Goal: Information Seeking & Learning: Learn about a topic

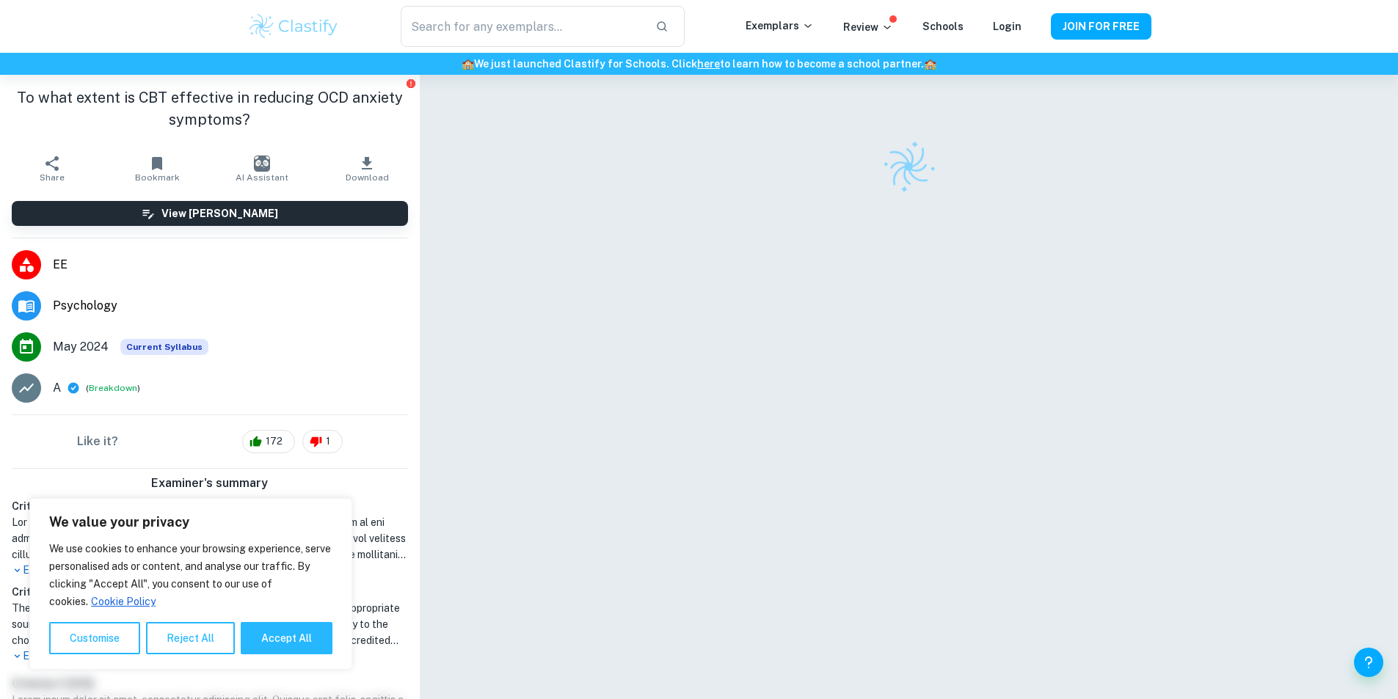
click at [225, 628] on button "Reject All" at bounding box center [190, 638] width 89 height 32
click at [198, 639] on h1 "The student demonstrates a strong ability to incorporate relevant and appropria…" at bounding box center [210, 624] width 396 height 48
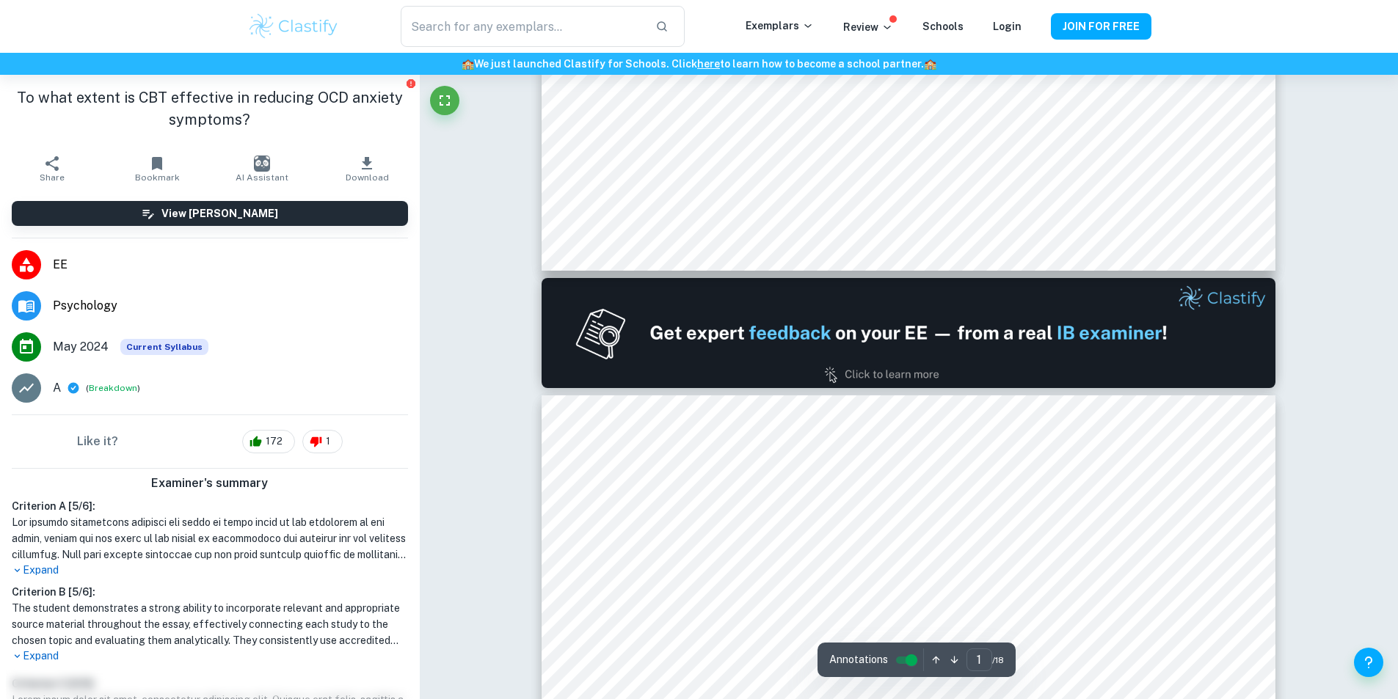
type input "2"
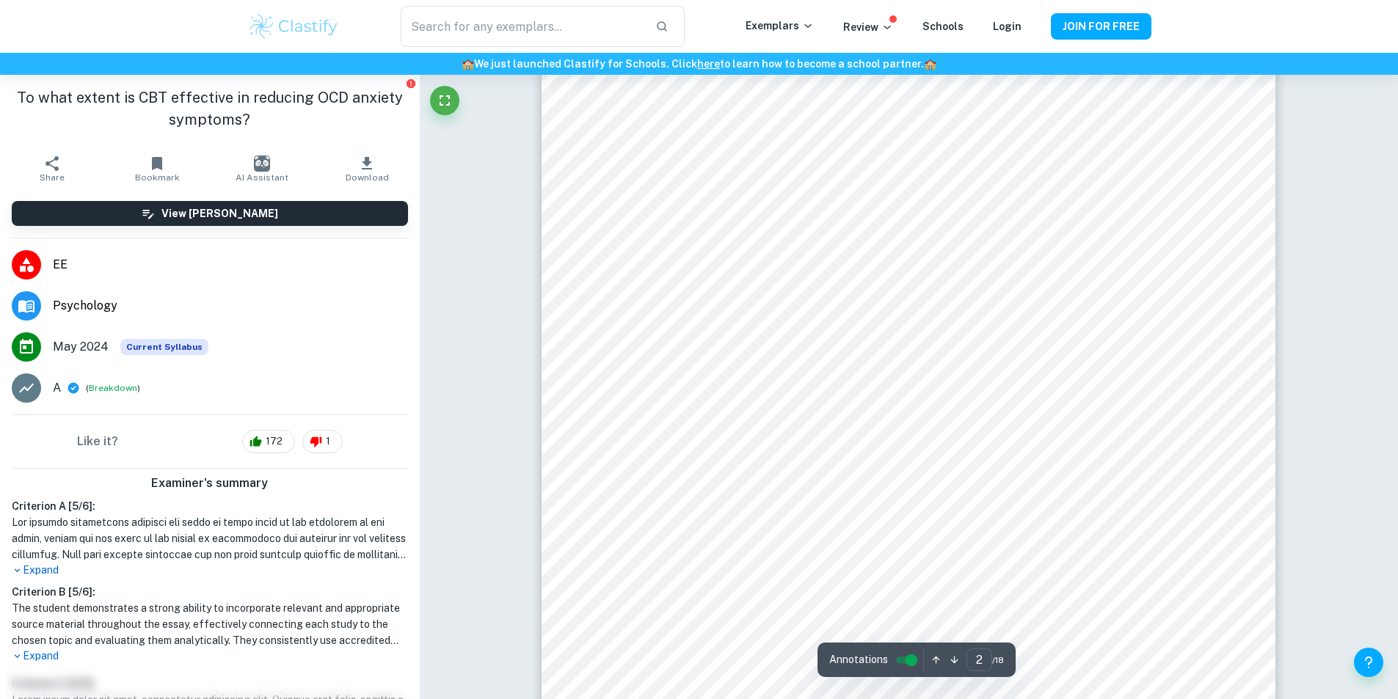
scroll to position [1101, 0]
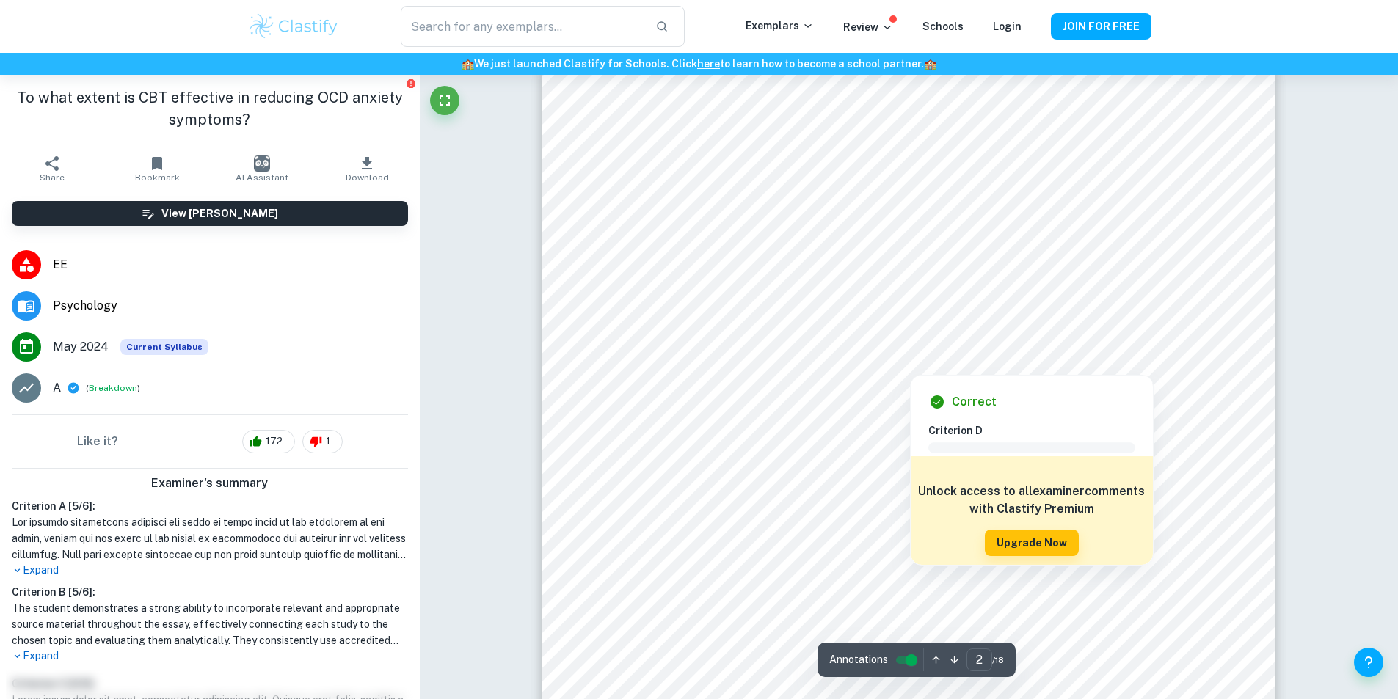
click at [843, 303] on div at bounding box center [909, 329] width 561 height 54
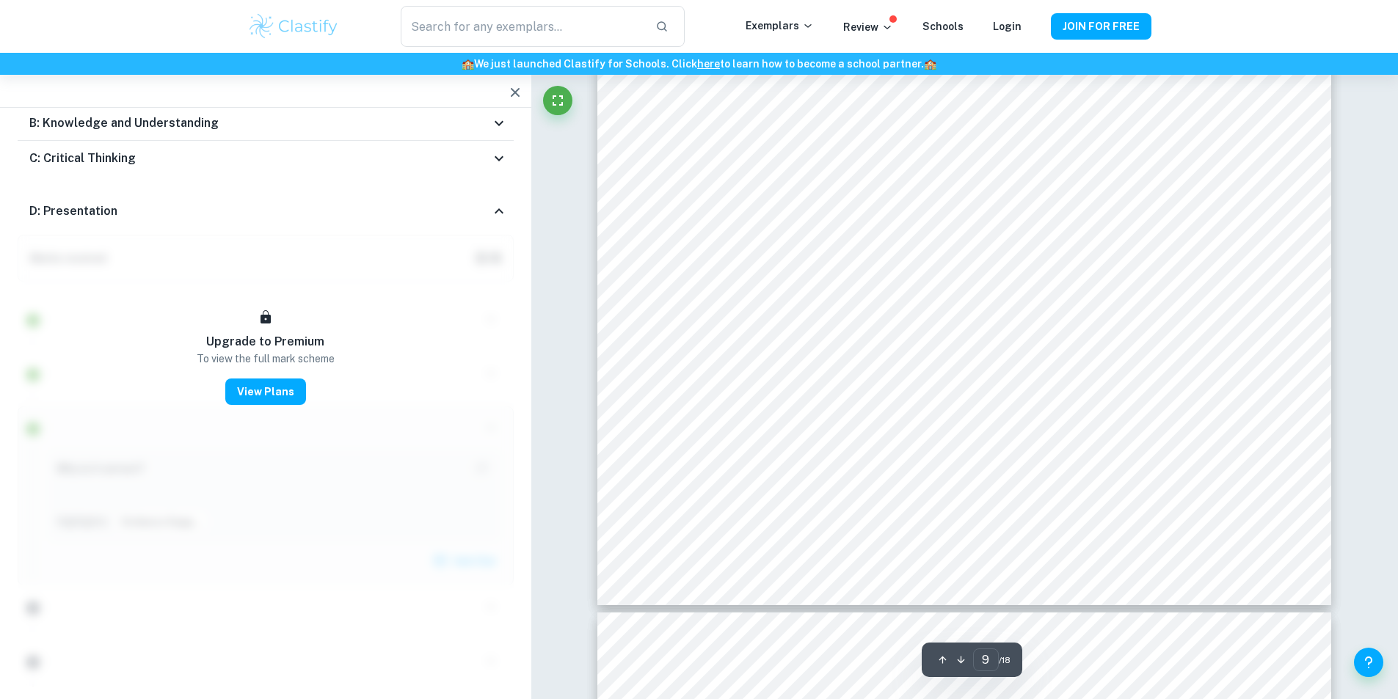
scroll to position [8421, 0]
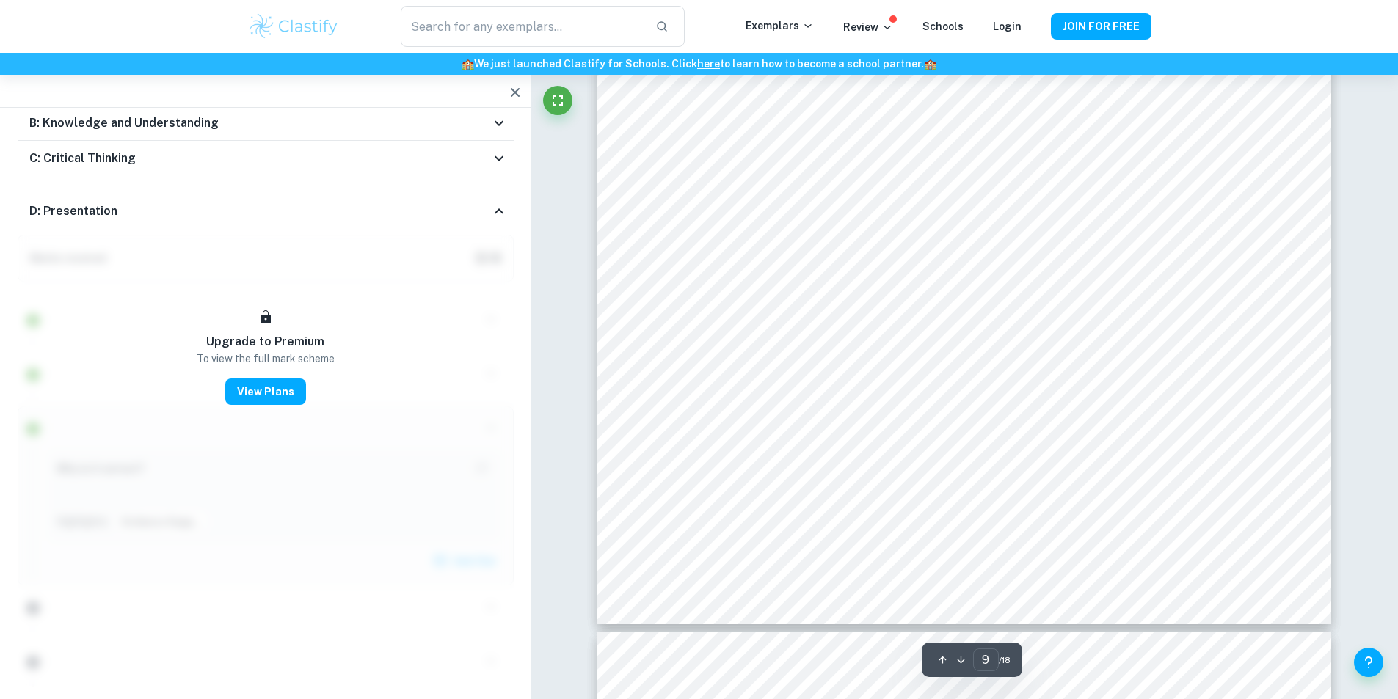
click at [1344, 361] on div "Correct Criterion D Comment Unlock access to all examiner comments with Clastif…" at bounding box center [964, 452] width 866 height 17596
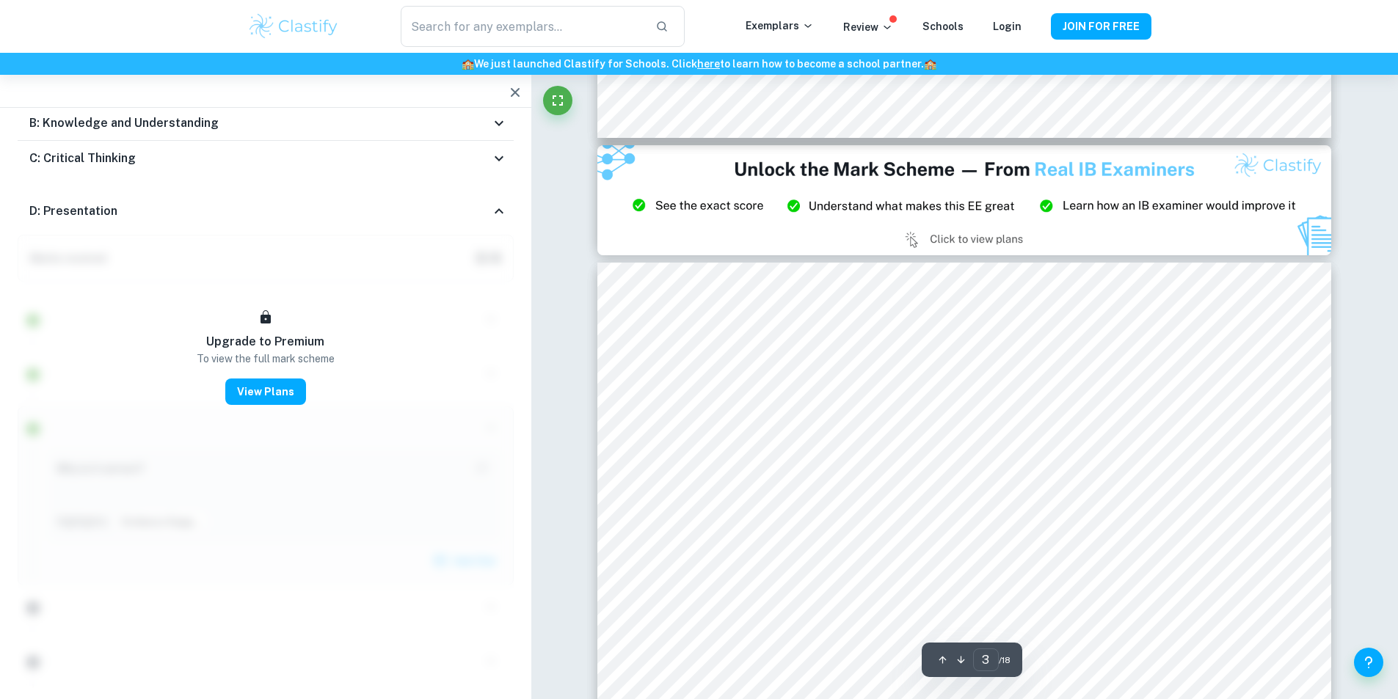
scroll to position [1937, 0]
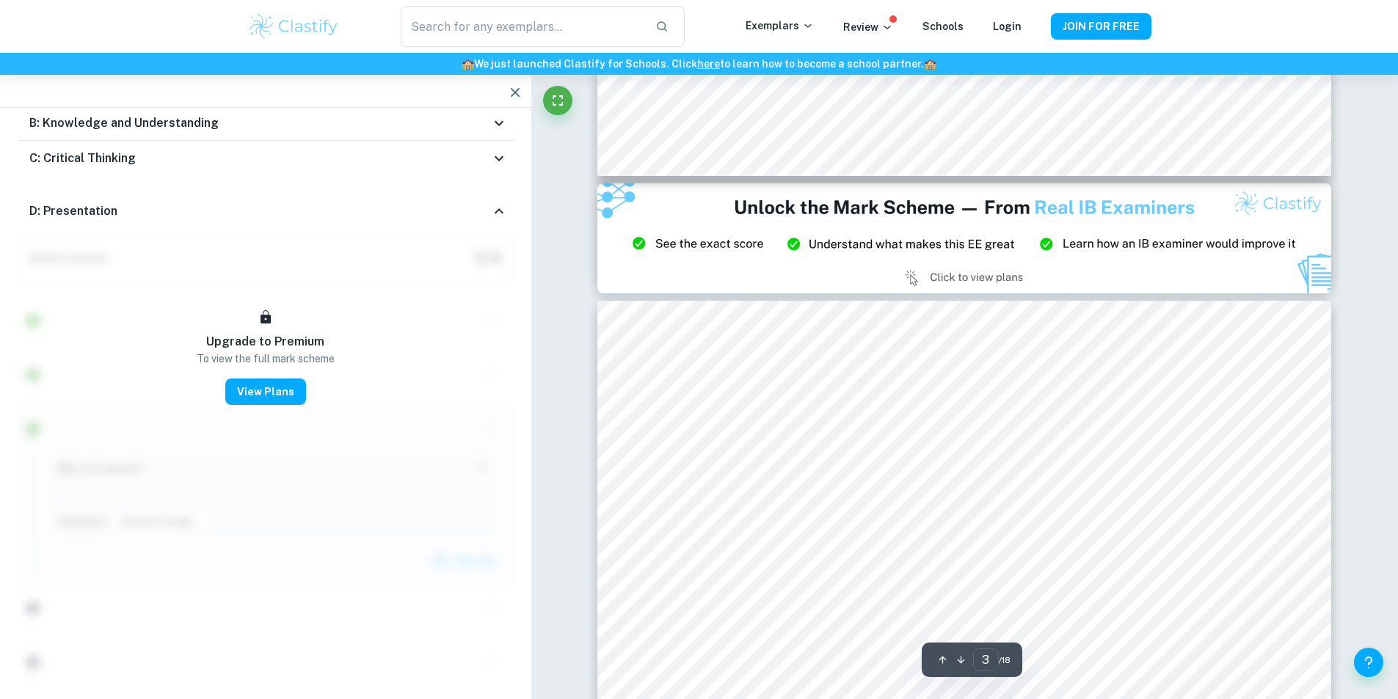
type input "2"
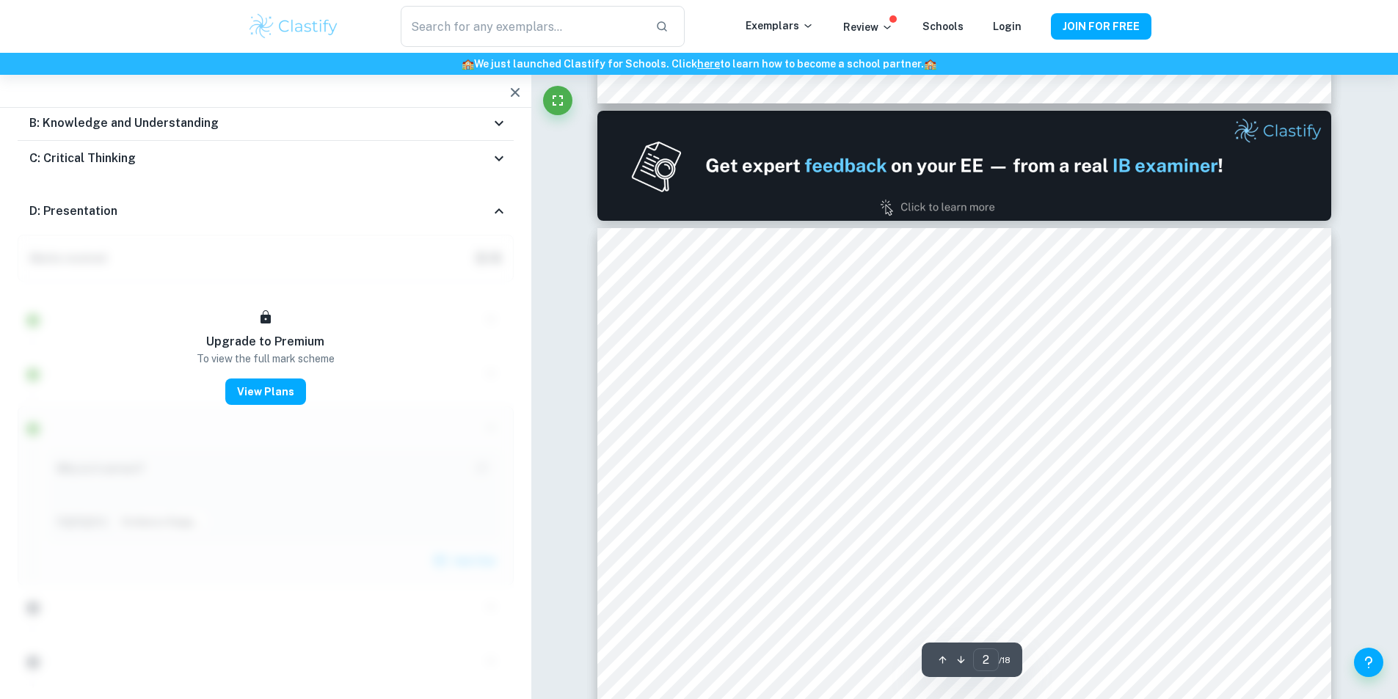
scroll to position [878, 0]
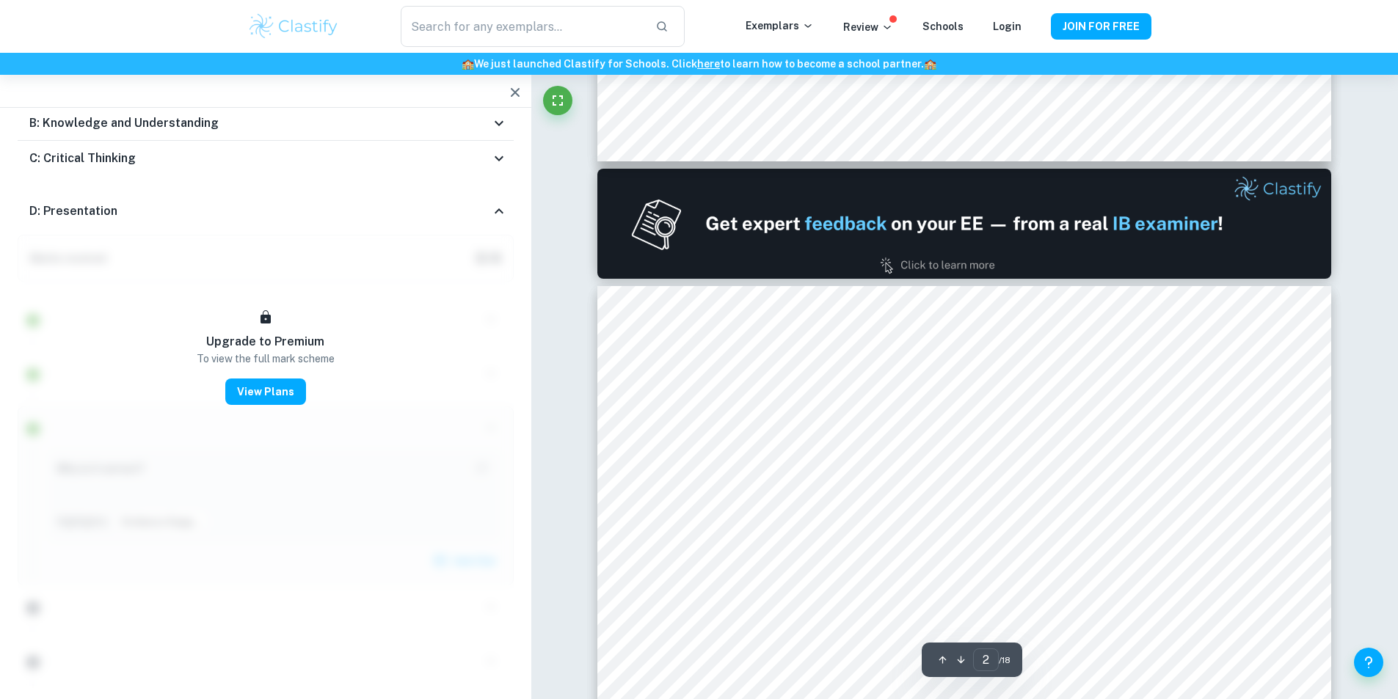
click at [522, 90] on icon "button" at bounding box center [515, 93] width 18 height 18
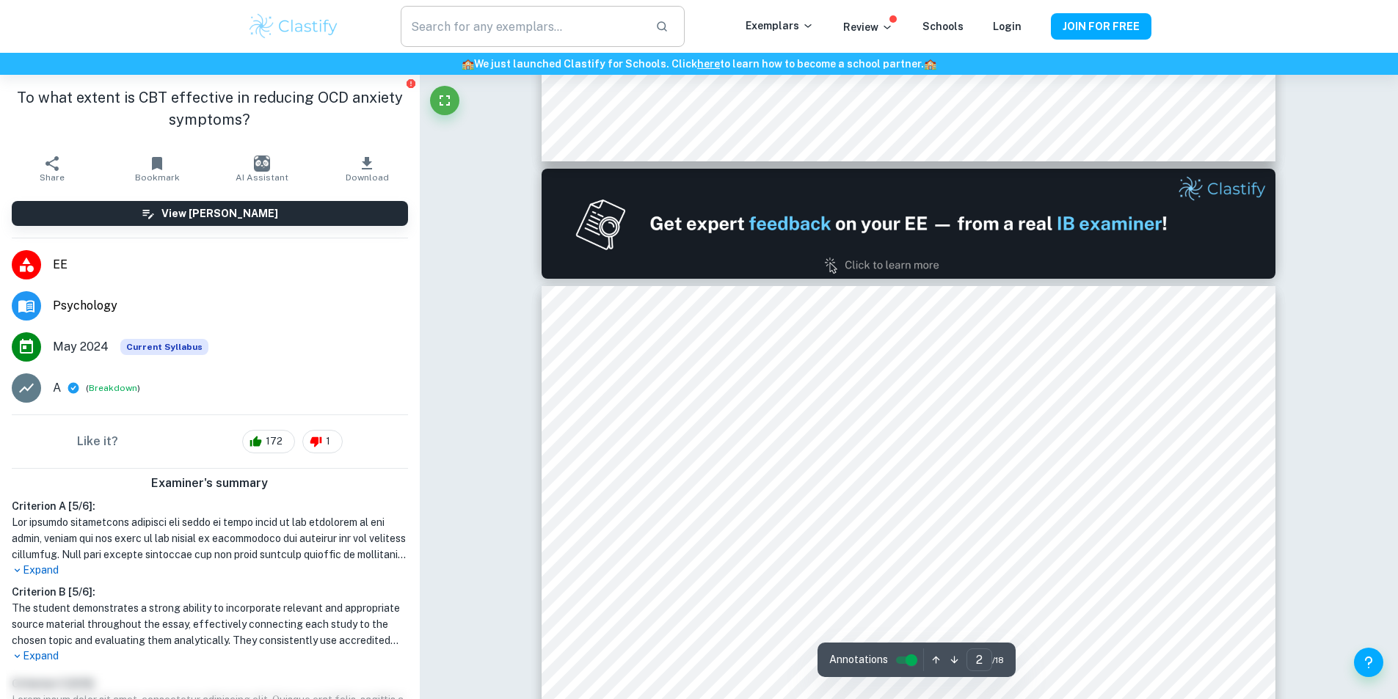
click at [509, 34] on input "text" at bounding box center [522, 26] width 242 height 41
type input "psycholgoy"
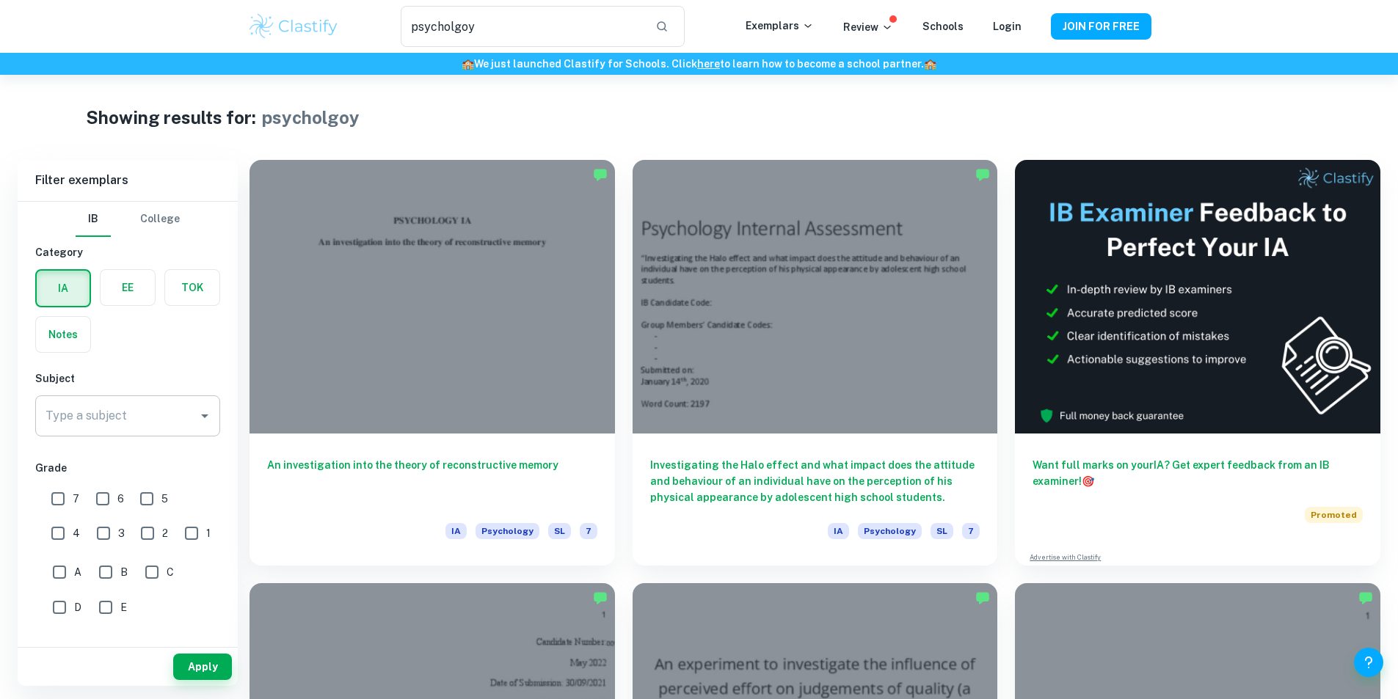
click at [84, 409] on div "Type a subject Type a subject" at bounding box center [127, 415] width 185 height 41
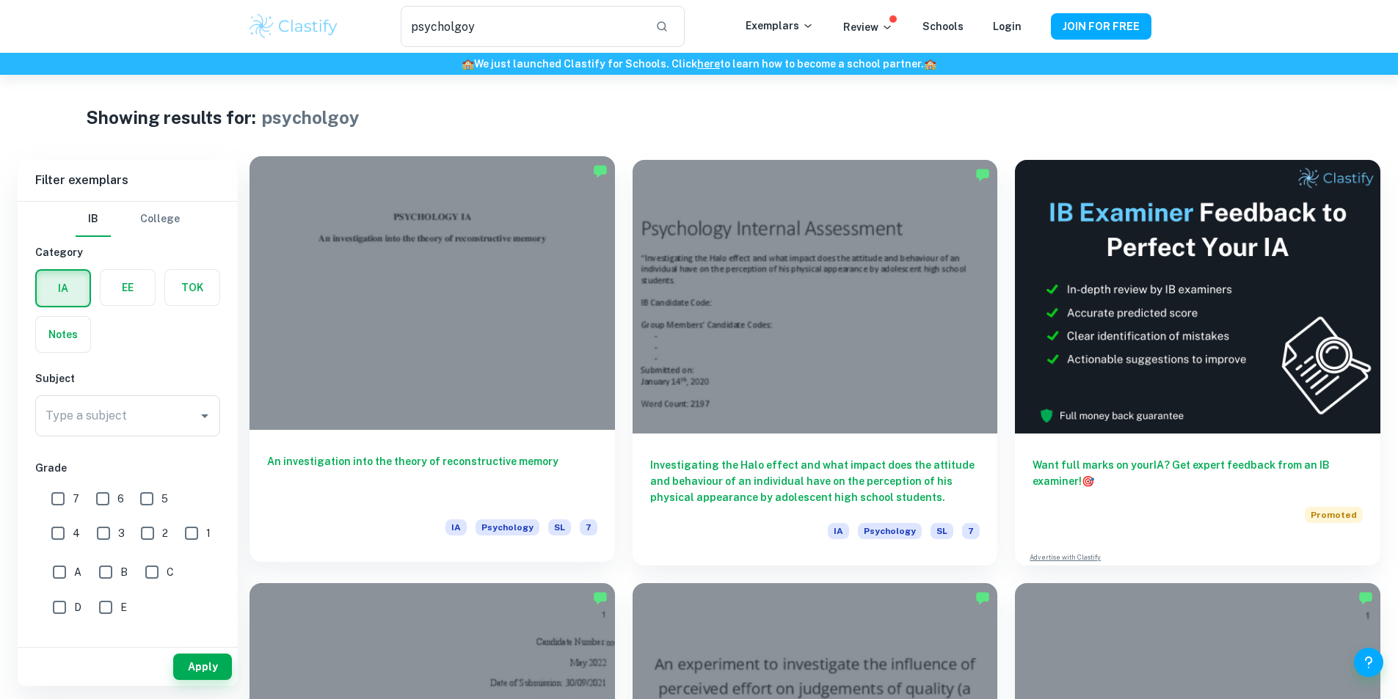
click at [372, 453] on h6 "An investigation into the theory of reconstructive memory" at bounding box center [432, 477] width 330 height 48
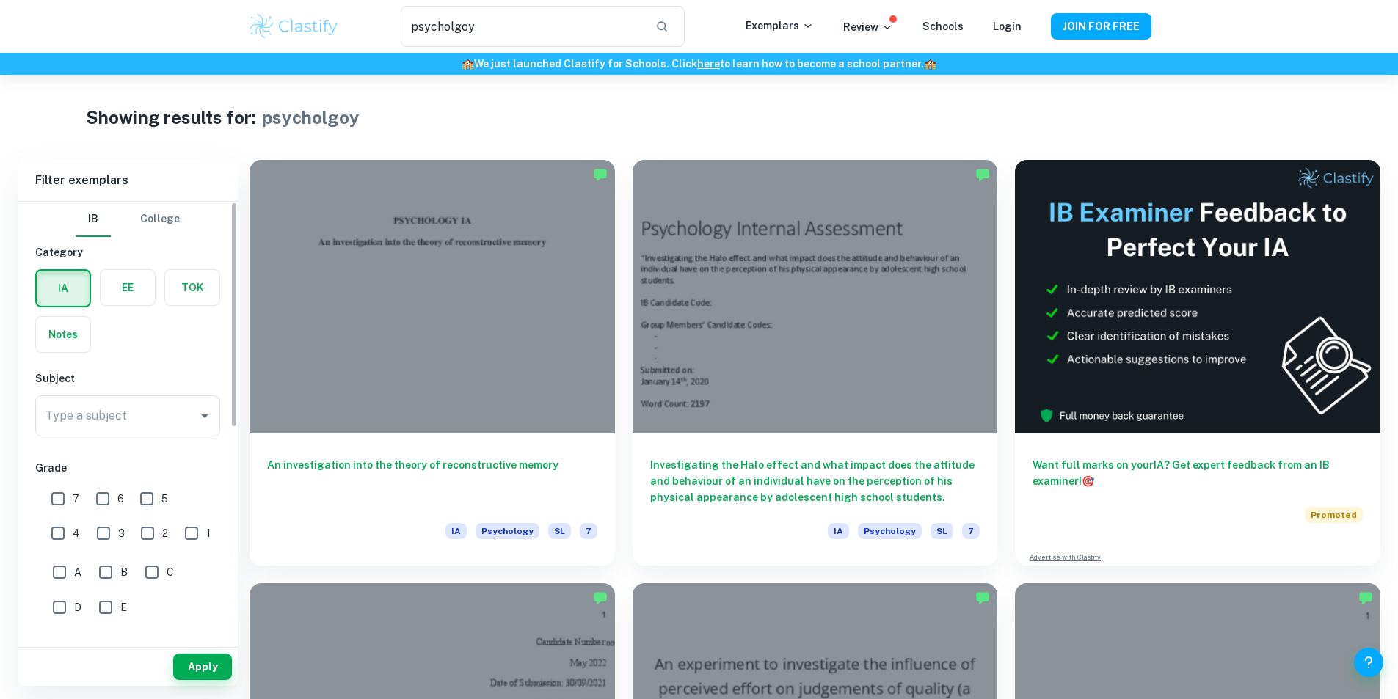
click at [129, 290] on label "button" at bounding box center [128, 287] width 54 height 35
click at [0, 0] on input "radio" at bounding box center [0, 0] width 0 height 0
click at [193, 420] on div "Type a subject" at bounding box center [127, 415] width 185 height 41
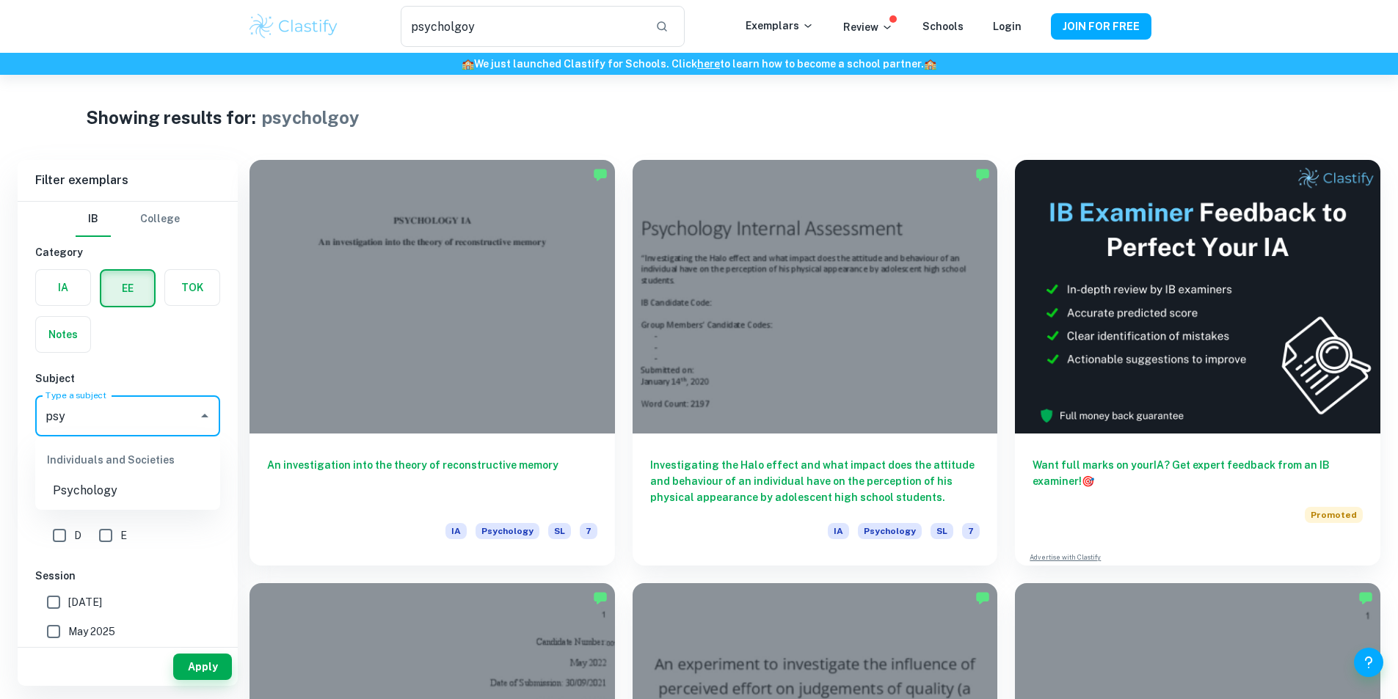
click at [88, 489] on li "Psychology" at bounding box center [127, 491] width 185 height 26
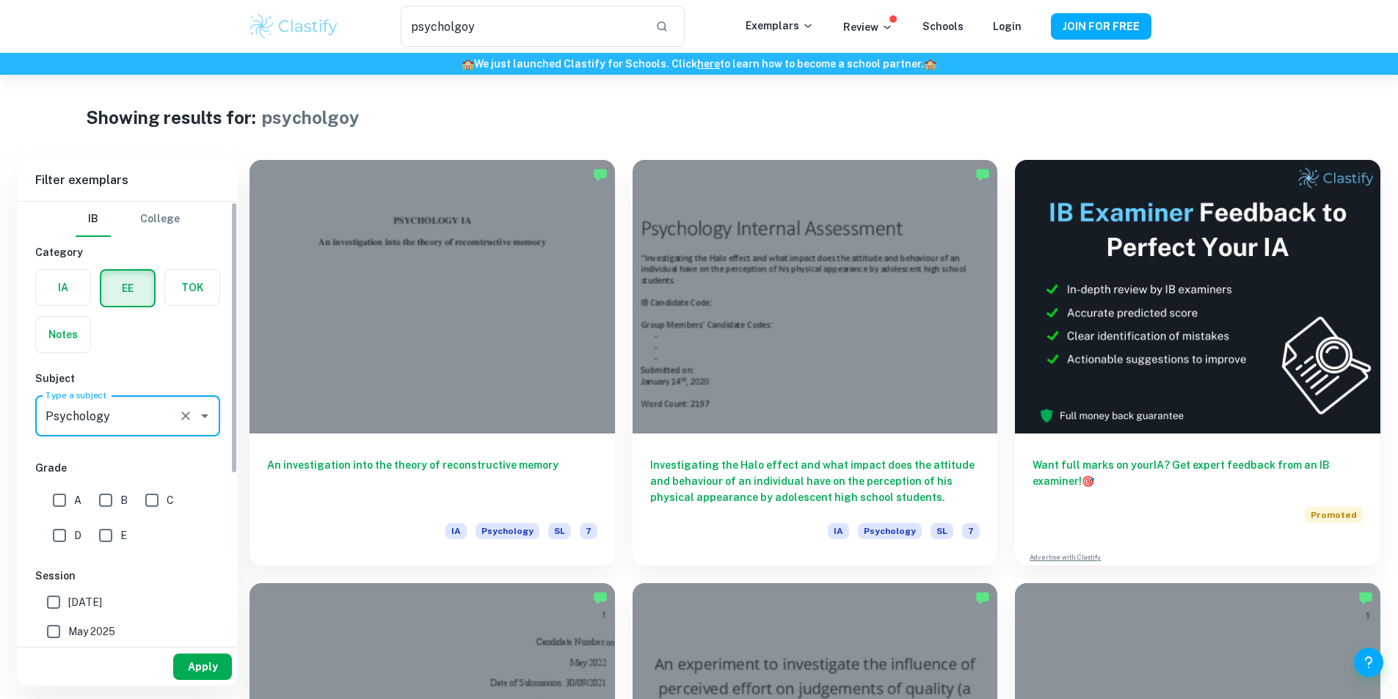
type input "Psychology"
click at [185, 665] on button "Apply" at bounding box center [202, 667] width 59 height 26
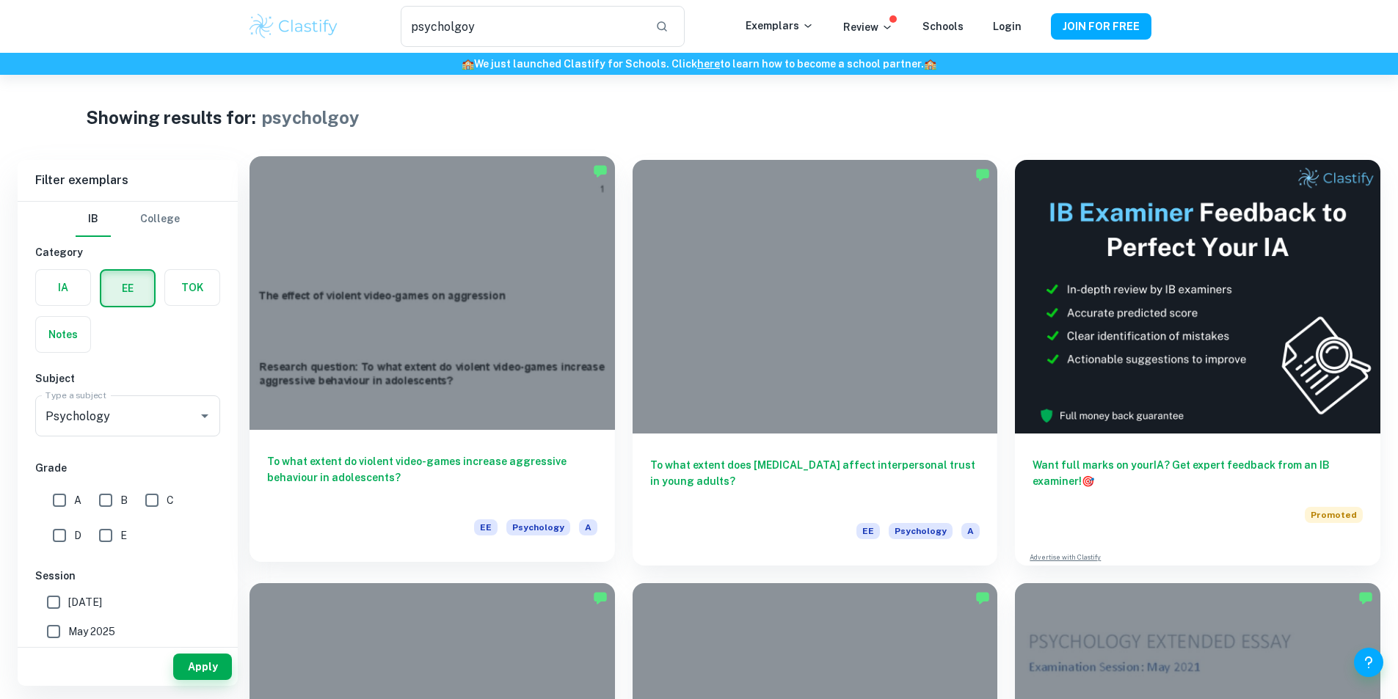
click at [382, 453] on h6 "To what extent do violent video-games increase aggressive behaviour in adolesce…" at bounding box center [432, 477] width 330 height 48
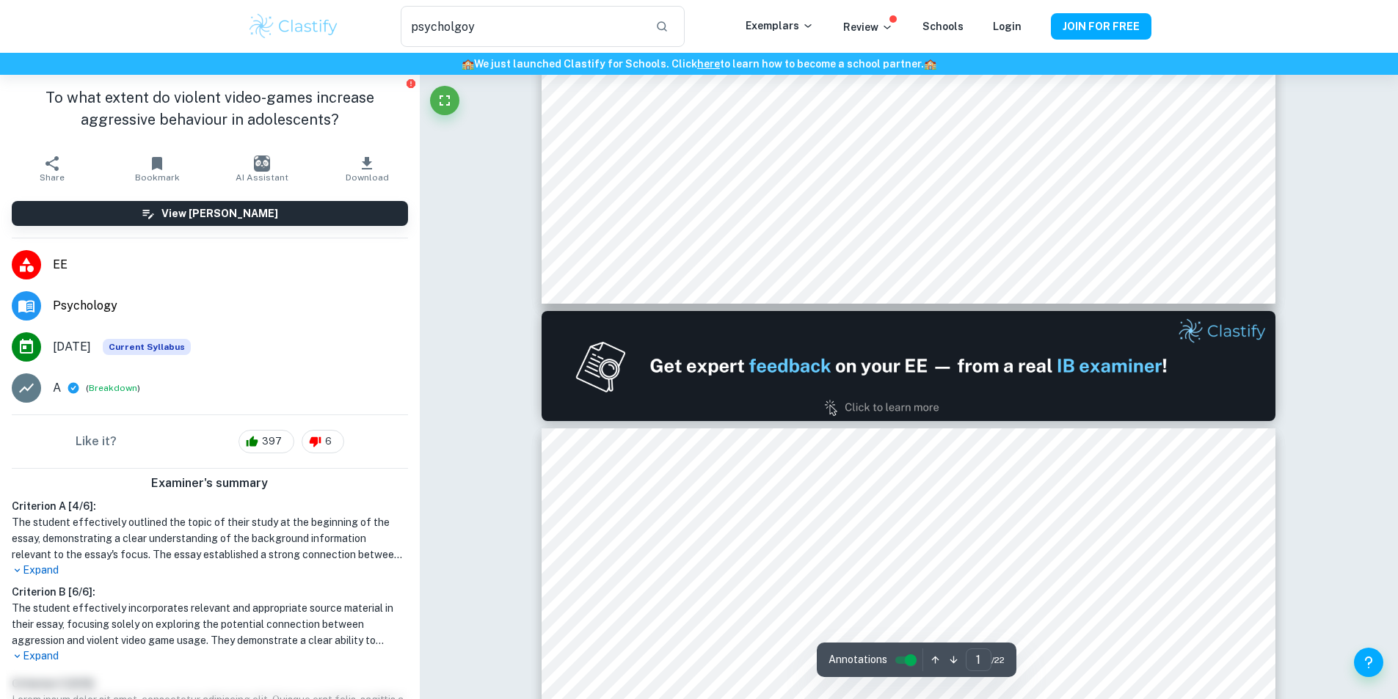
scroll to position [1247, 0]
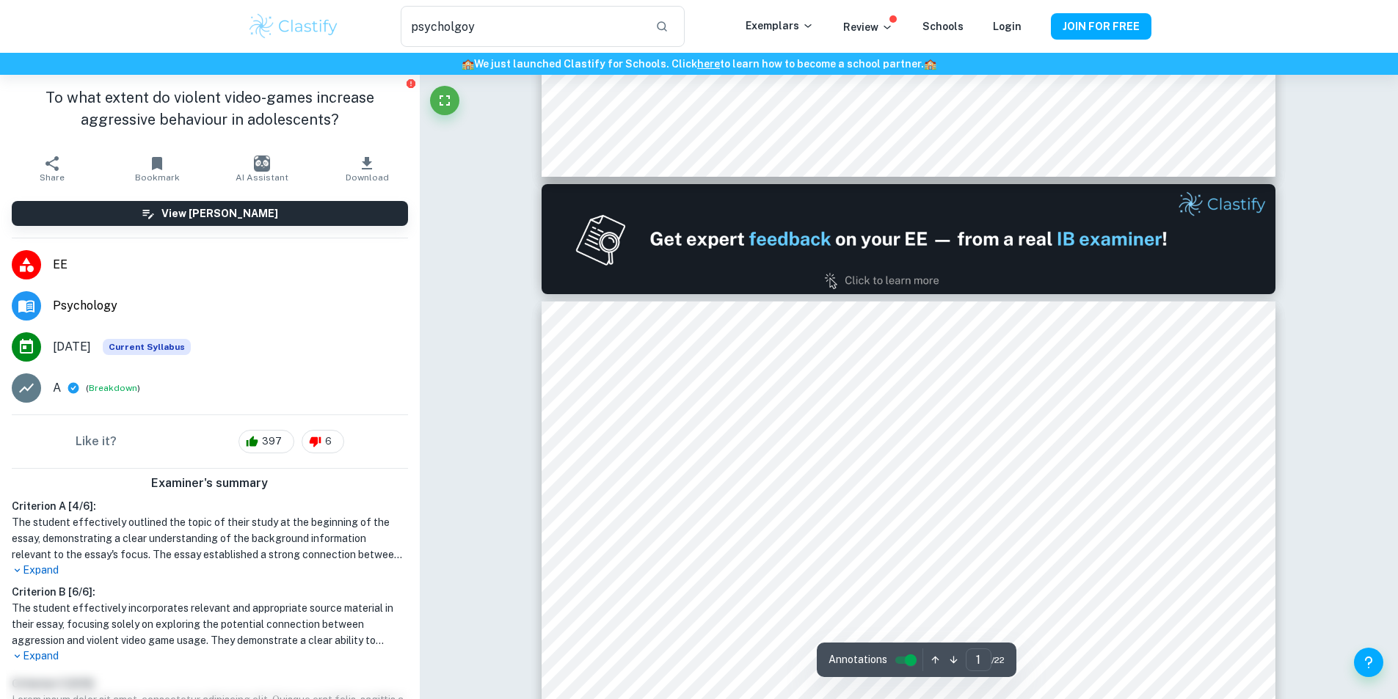
type input "2"
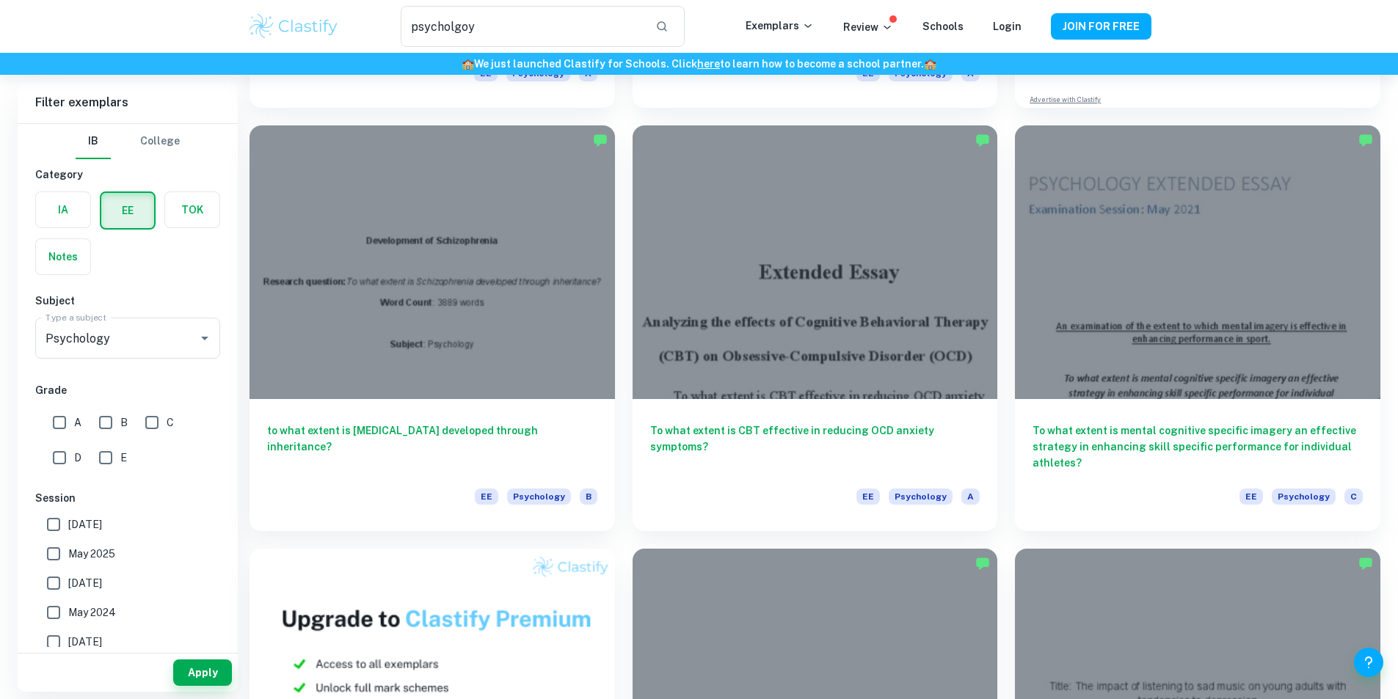
scroll to position [587, 0]
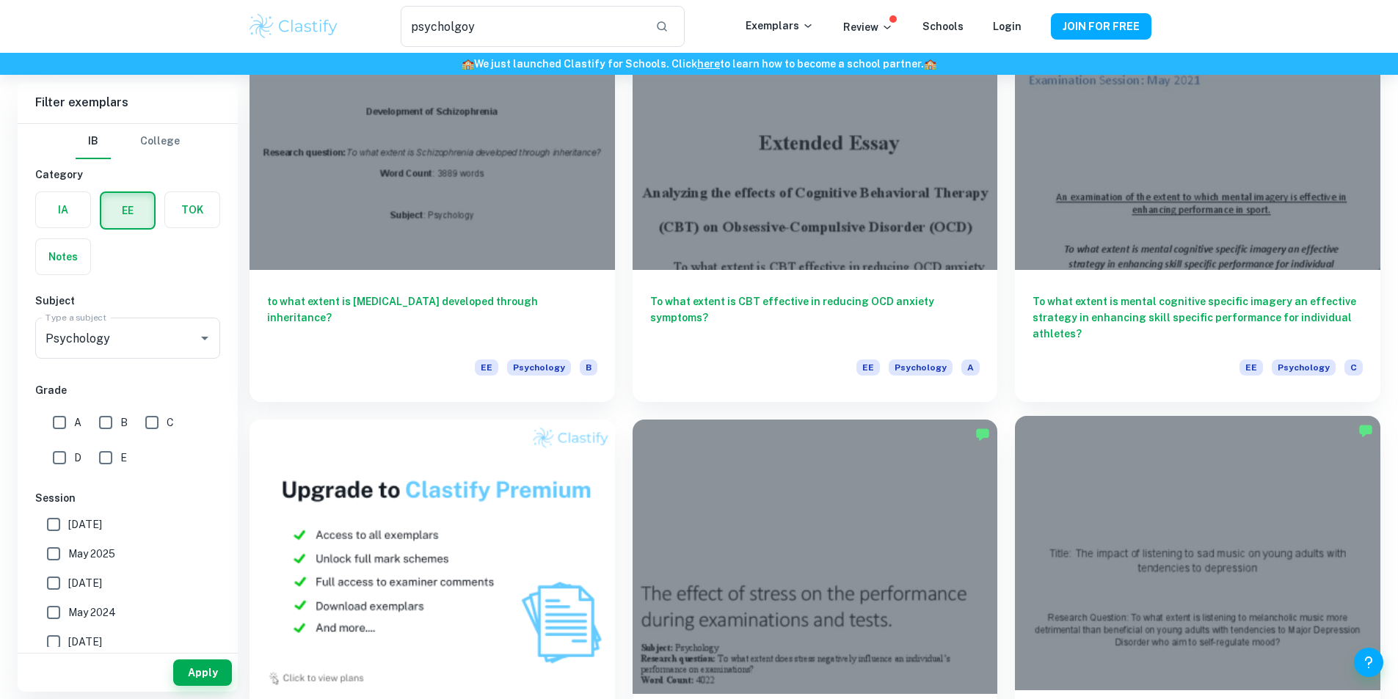
click at [1015, 435] on div at bounding box center [1197, 553] width 365 height 274
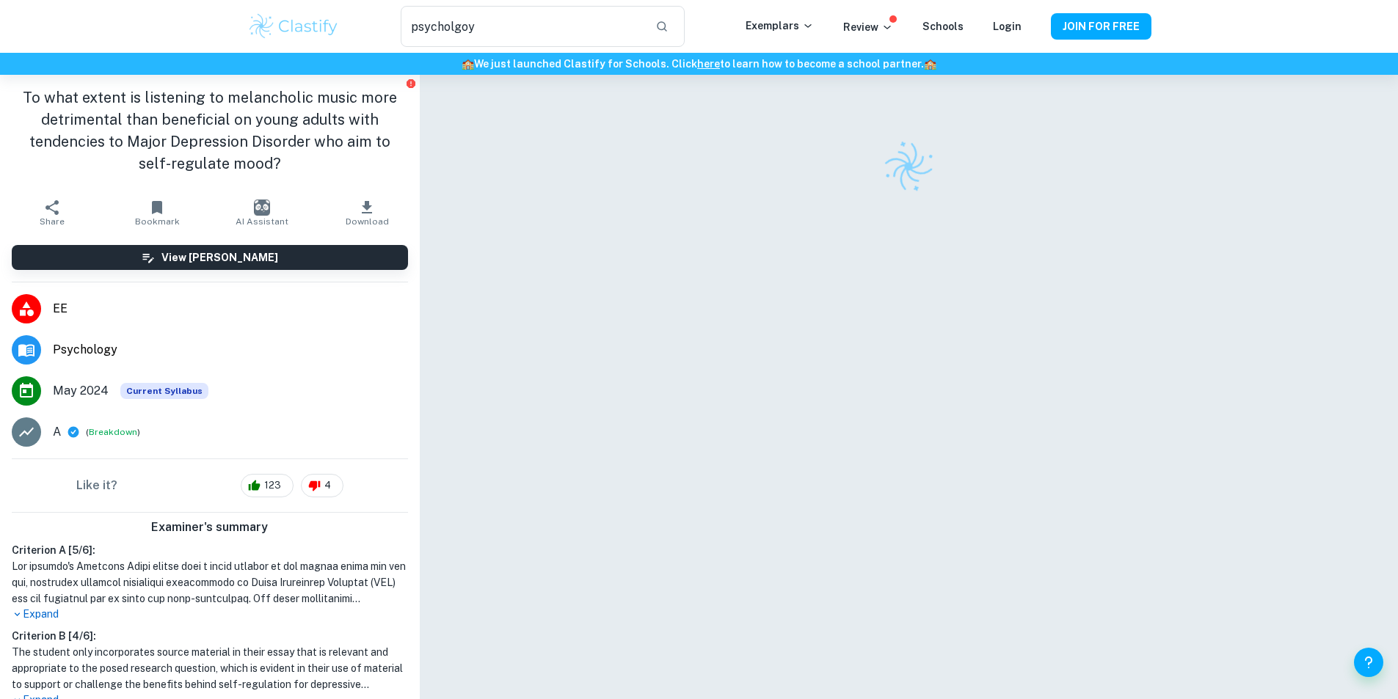
drag, startPoint x: 620, startPoint y: 398, endPoint x: 629, endPoint y: 395, distance: 9.1
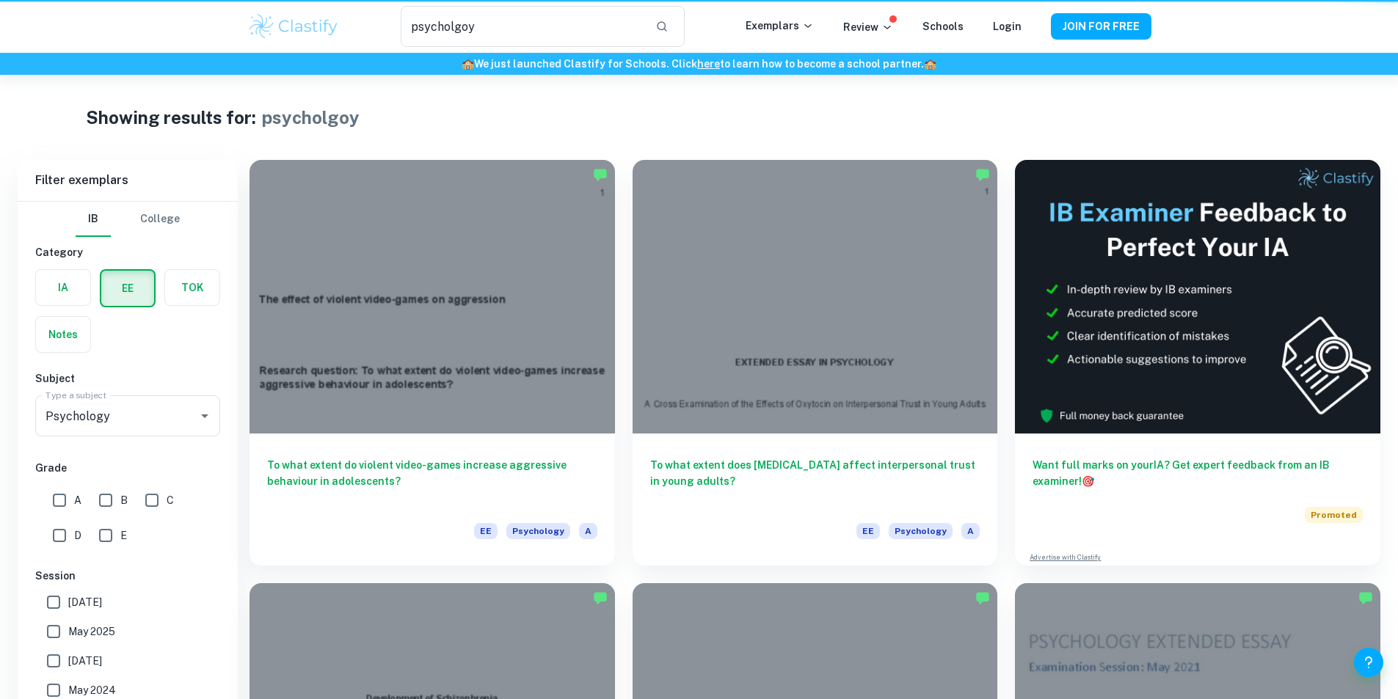
scroll to position [587, 0]
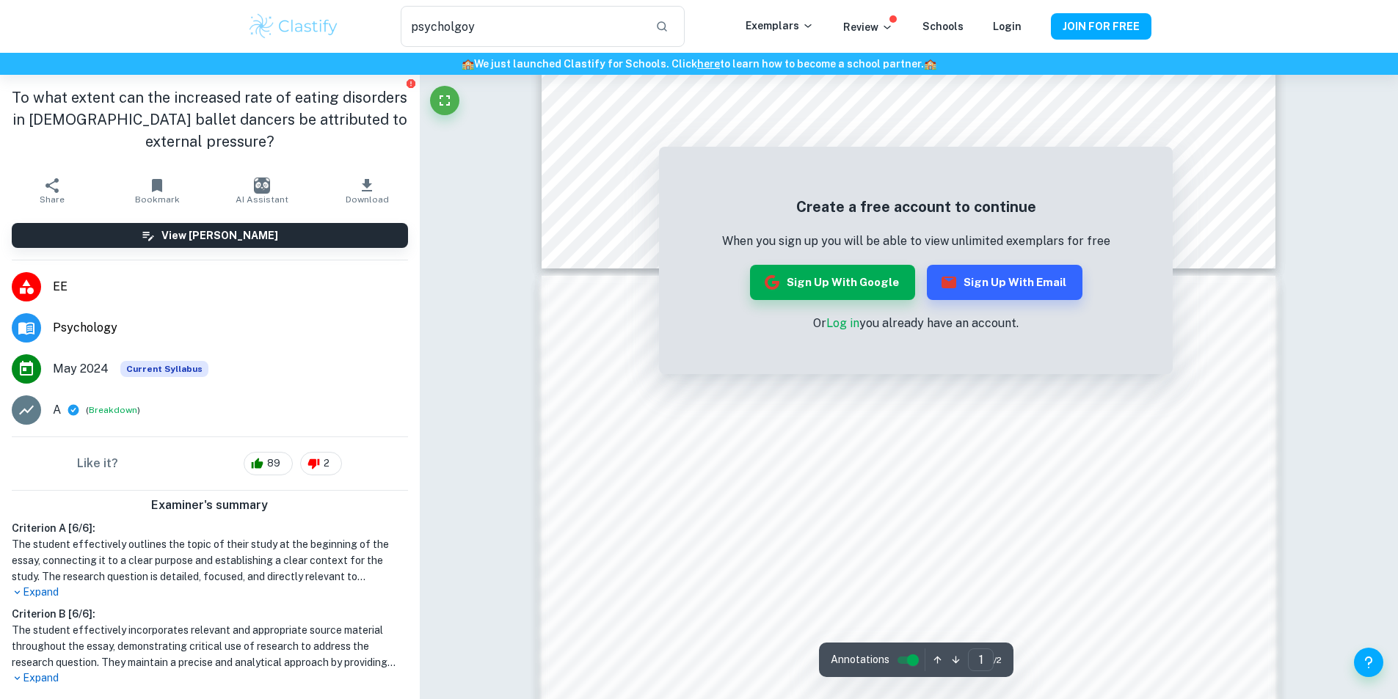
scroll to position [1101, 0]
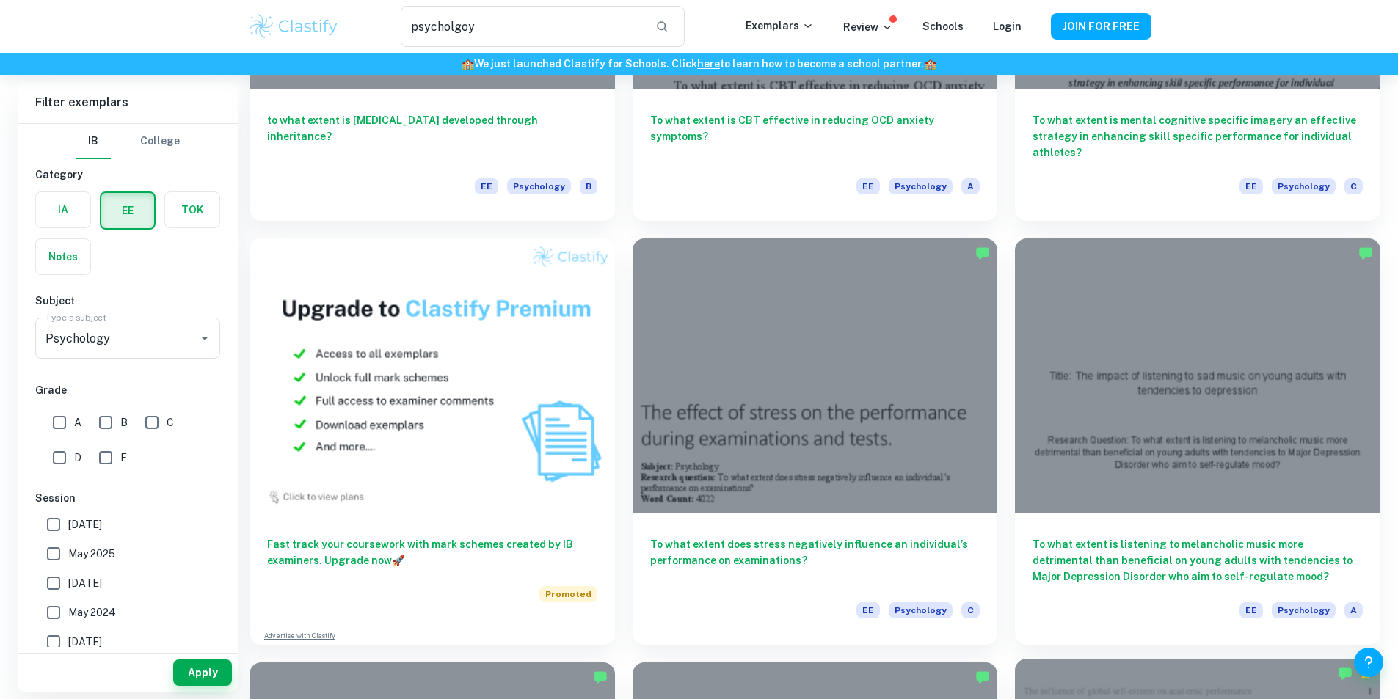
scroll to position [954, 0]
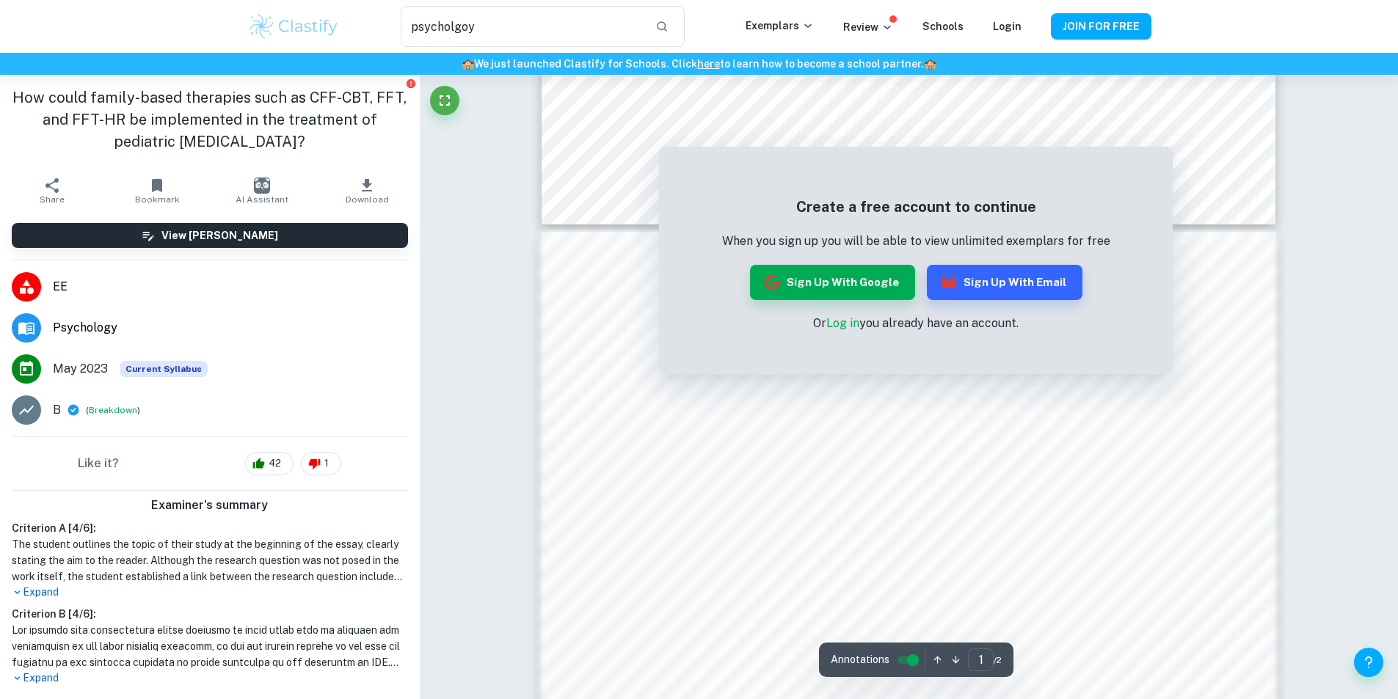
scroll to position [807, 0]
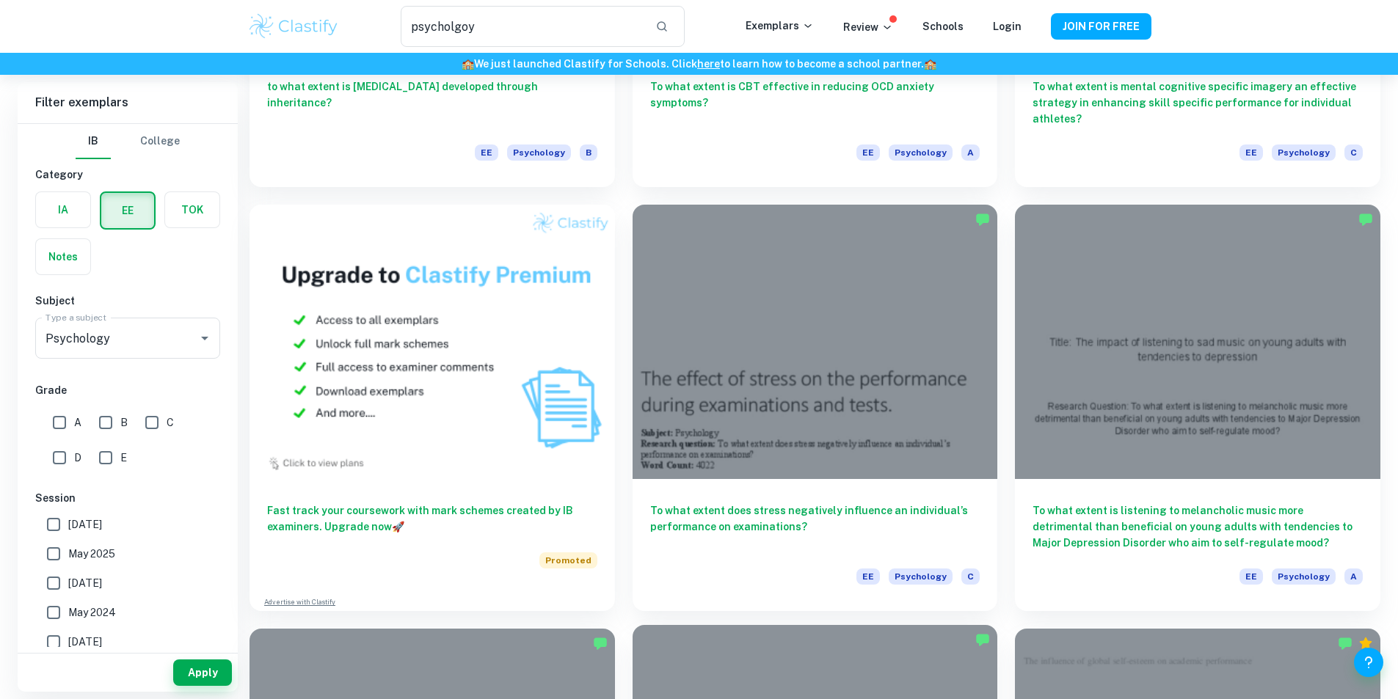
scroll to position [734, 0]
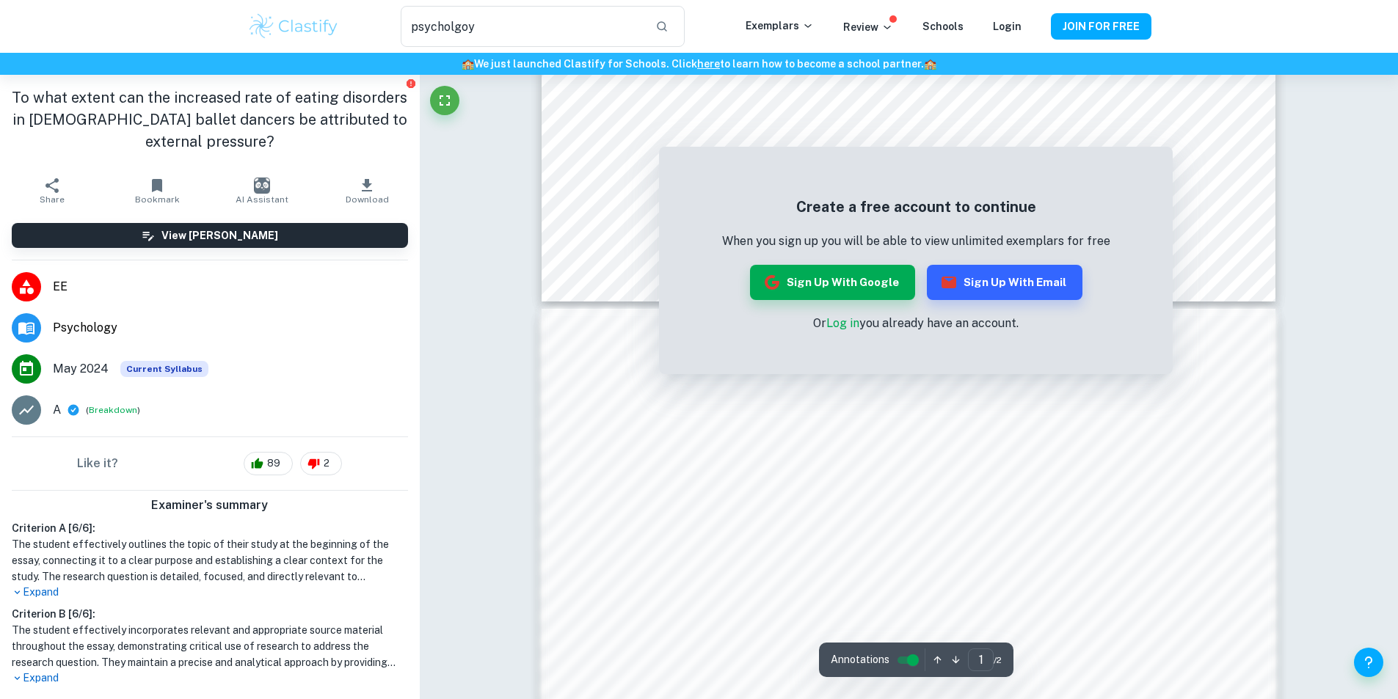
scroll to position [880, 0]
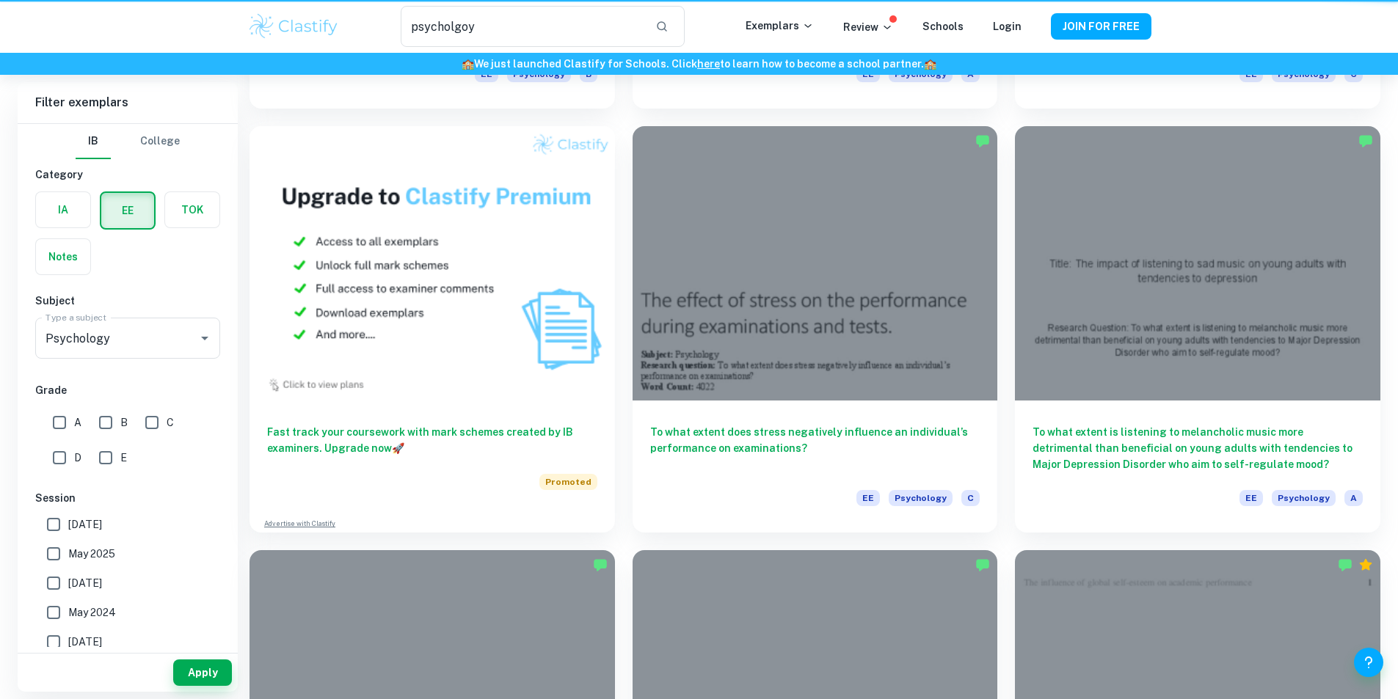
scroll to position [734, 0]
